Goal: Transaction & Acquisition: Obtain resource

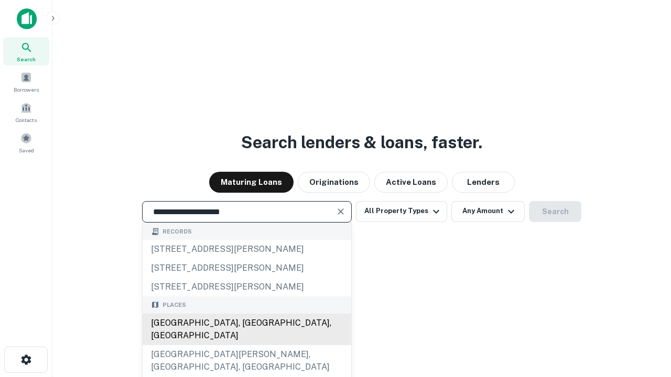
click at [246, 345] on div "Santa Monica, CA, USA" at bounding box center [247, 329] width 209 height 31
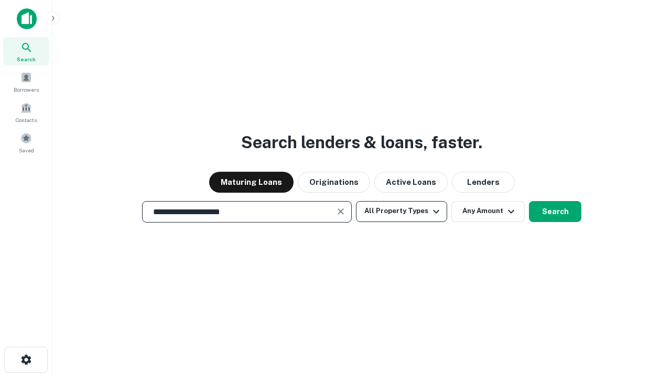
type input "**********"
click at [401, 211] on button "All Property Types" at bounding box center [401, 211] width 91 height 21
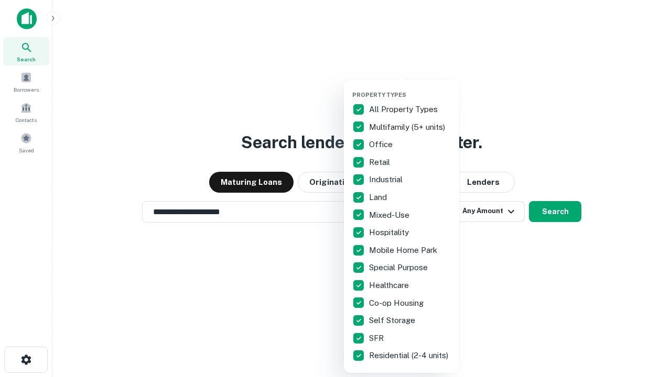
click at [410, 88] on button "button" at bounding box center [409, 88] width 115 height 1
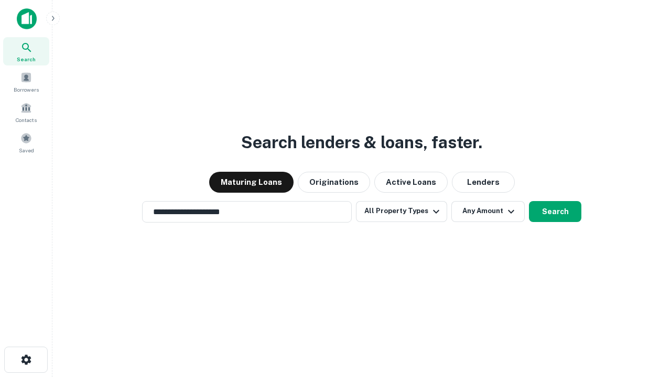
scroll to position [16, 0]
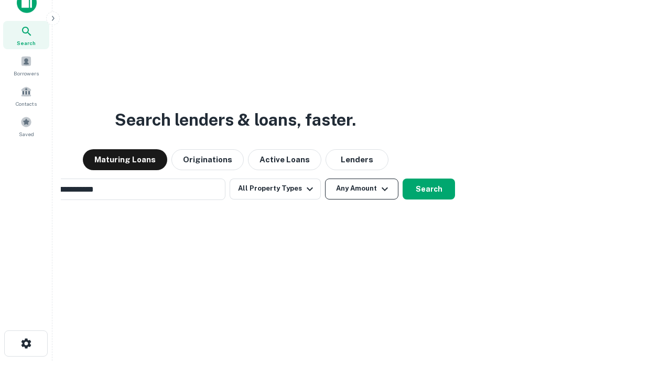
click at [325, 179] on button "Any Amount" at bounding box center [361, 189] width 73 height 21
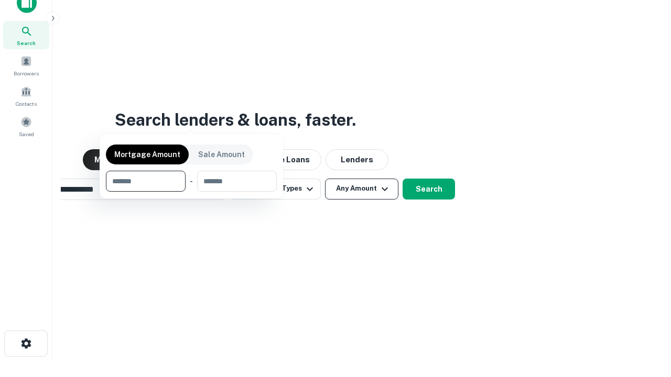
scroll to position [75, 297]
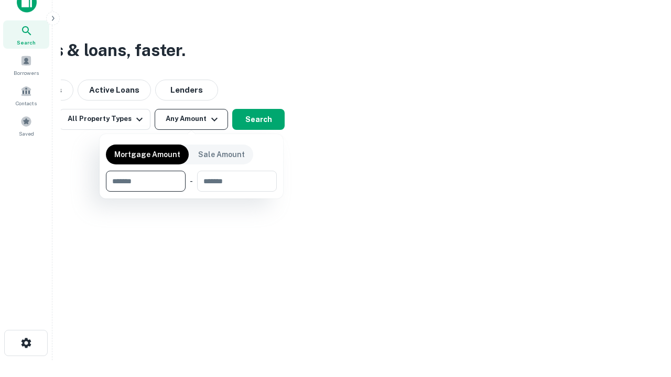
type input "*******"
click at [191, 192] on button "button" at bounding box center [191, 192] width 171 height 1
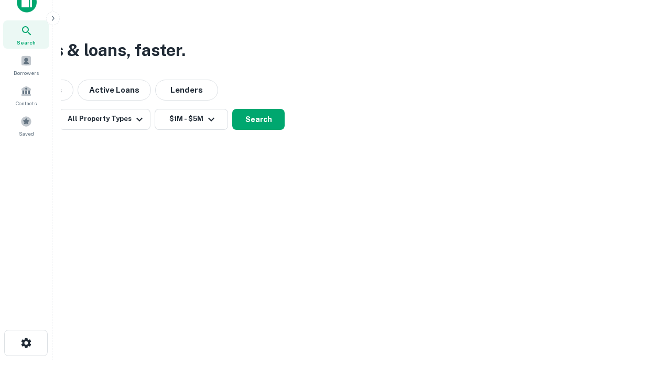
scroll to position [6, 193]
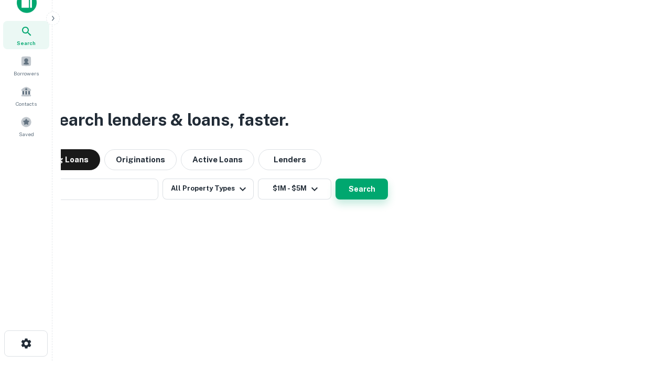
click at [335, 179] on button "Search" at bounding box center [361, 189] width 52 height 21
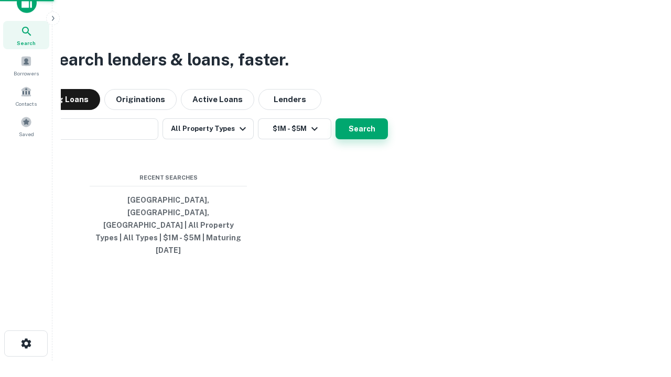
scroll to position [28, 297]
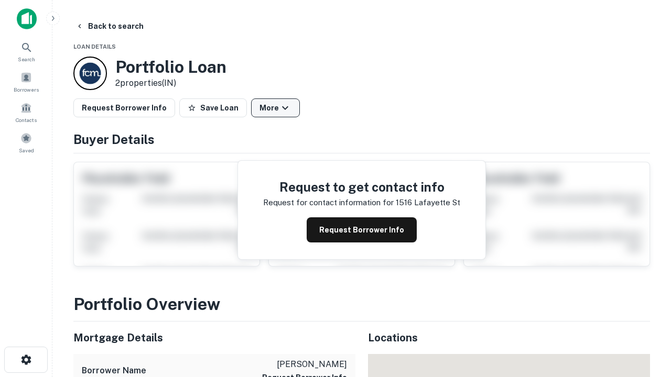
click at [275, 108] on button "More" at bounding box center [275, 108] width 49 height 19
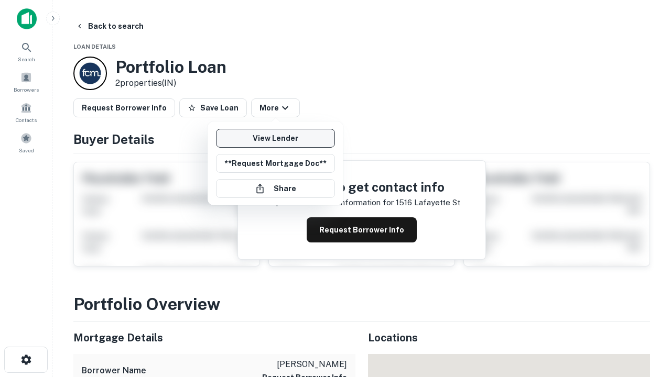
click at [275, 138] on link "View Lender" at bounding box center [275, 138] width 119 height 19
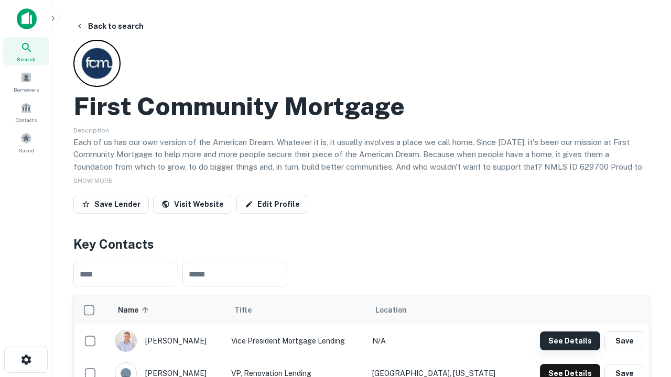
click at [570, 341] on button "See Details" at bounding box center [570, 341] width 60 height 19
